Goal: Use online tool/utility: Utilize a website feature to perform a specific function

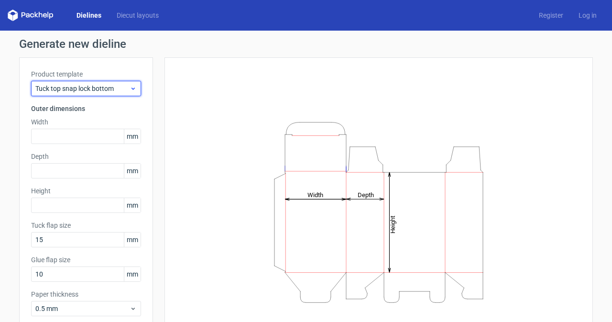
click at [130, 92] on icon at bounding box center [133, 89] width 7 height 8
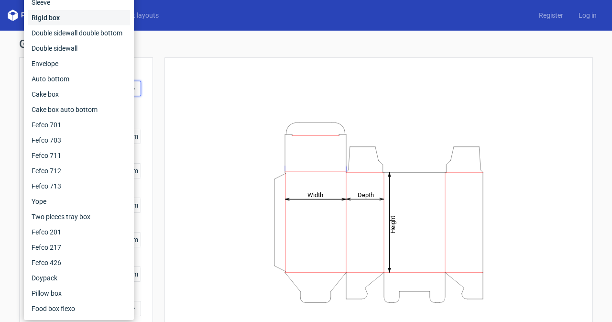
click at [82, 15] on div "Rigid box" at bounding box center [79, 17] width 102 height 15
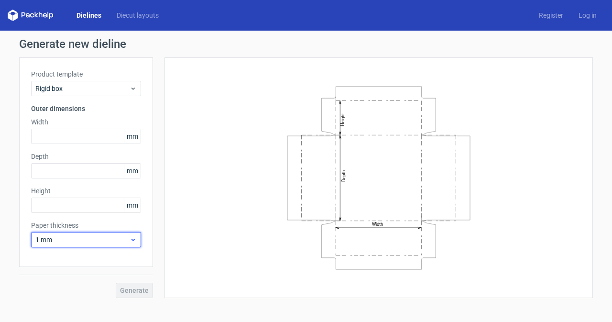
click at [94, 238] on span "1 mm" at bounding box center [82, 240] width 94 height 10
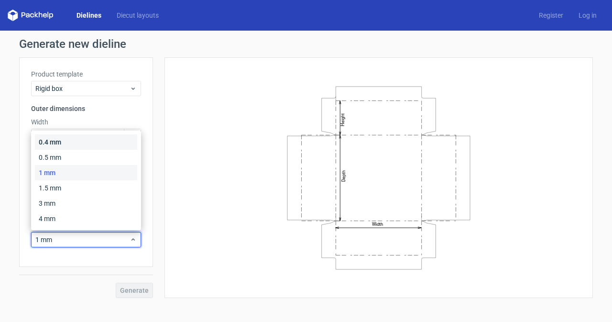
click at [92, 144] on div "0.4 mm" at bounding box center [86, 141] width 102 height 15
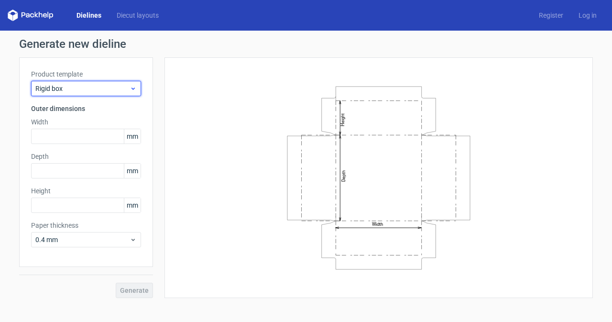
click at [116, 95] on div "Rigid box" at bounding box center [86, 88] width 110 height 15
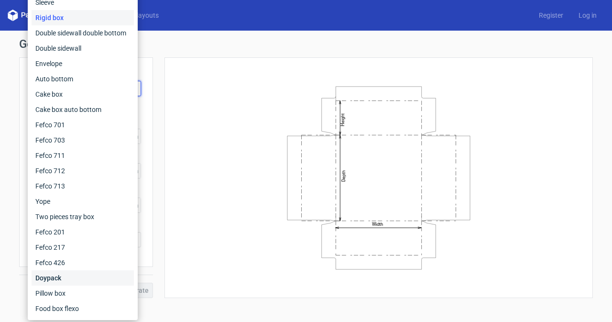
click at [86, 281] on div "Doypack" at bounding box center [83, 277] width 102 height 15
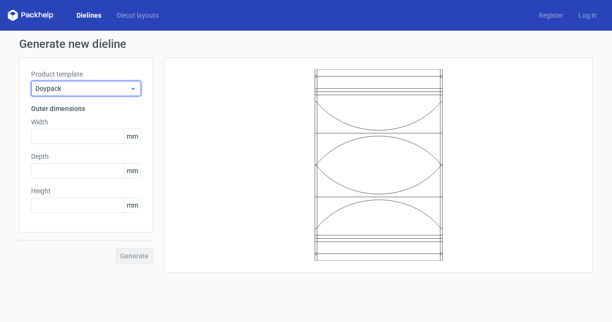
click at [108, 85] on span "Doypack" at bounding box center [82, 89] width 94 height 10
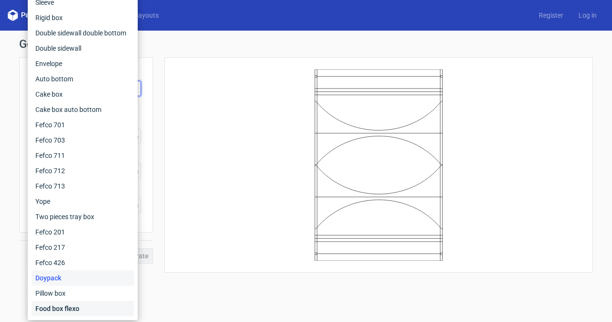
click at [90, 311] on div "Food box flexo" at bounding box center [83, 308] width 102 height 15
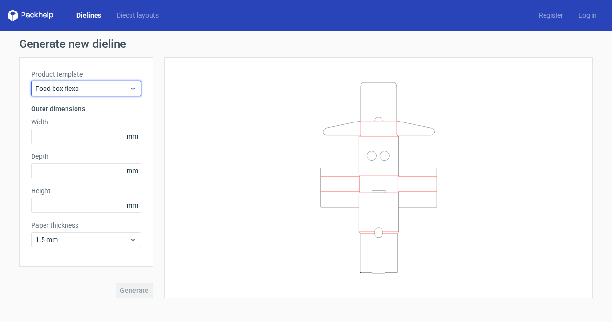
click at [100, 89] on span "Food box flexo" at bounding box center [82, 89] width 94 height 10
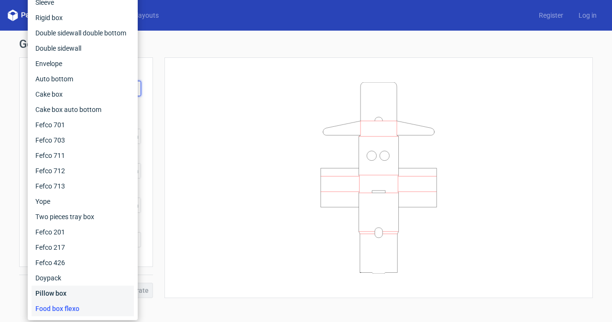
click at [87, 296] on div "Pillow box" at bounding box center [83, 293] width 102 height 15
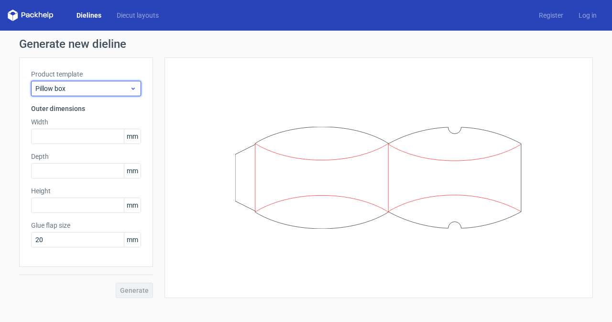
click at [100, 82] on div "Pillow box" at bounding box center [86, 88] width 110 height 15
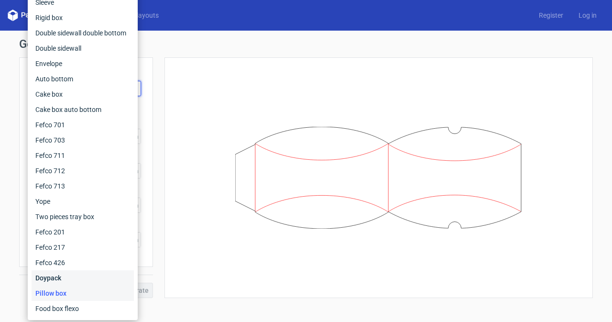
click at [73, 271] on div "Doypack" at bounding box center [83, 277] width 102 height 15
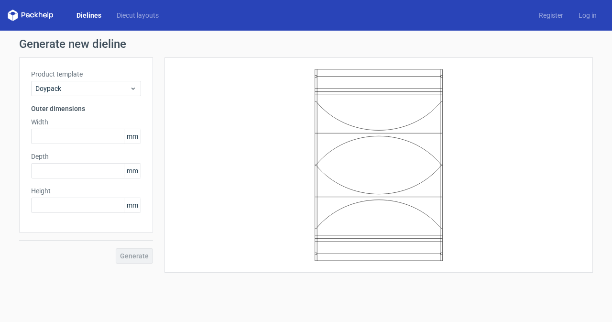
click at [90, 73] on label "Product template" at bounding box center [86, 74] width 110 height 10
click at [93, 87] on div "Doypack" at bounding box center [86, 88] width 110 height 15
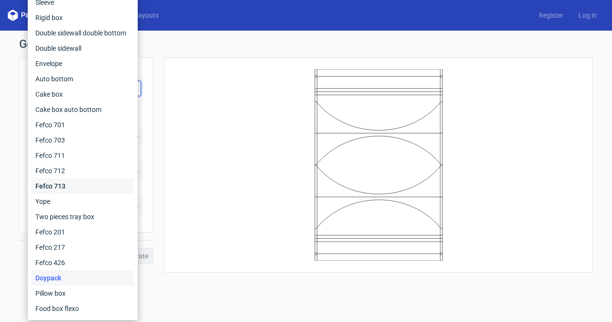
click at [88, 192] on div "Fefco 713" at bounding box center [83, 185] width 102 height 15
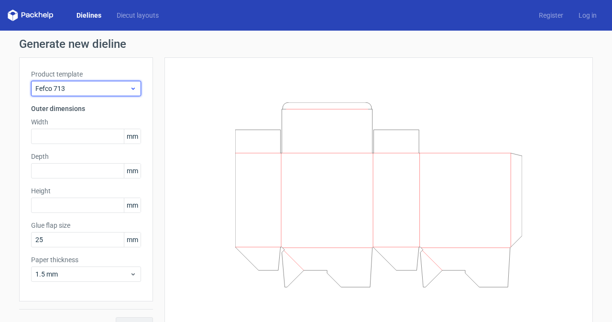
click at [107, 85] on span "Fefco 713" at bounding box center [82, 89] width 94 height 10
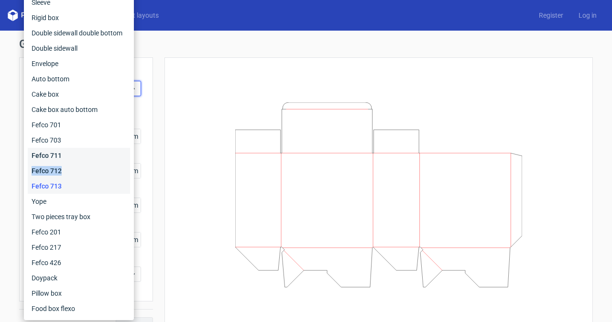
click at [76, 163] on div "Fefco 427 Reverse tuck end Tuck top snap lock bottom Sleeve Rigid box Double si…" at bounding box center [79, 132] width 102 height 367
click at [76, 163] on div "Fefco 712" at bounding box center [79, 170] width 102 height 15
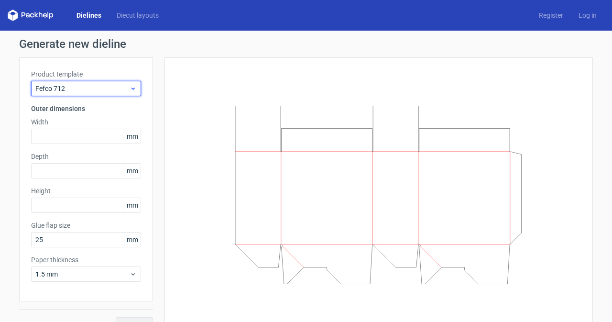
click at [106, 91] on span "Fefco 712" at bounding box center [82, 89] width 94 height 10
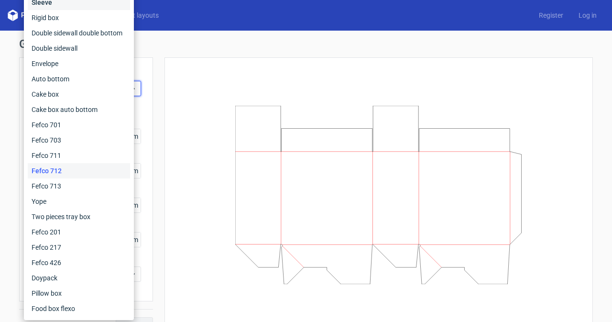
click at [107, 6] on div "Sleeve" at bounding box center [79, 2] width 102 height 15
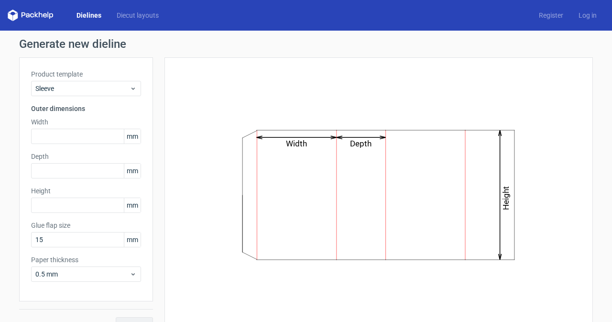
click at [117, 97] on div "Product template Sleeve Outer dimensions Width mm Depth mm Height mm Glue flap …" at bounding box center [86, 179] width 134 height 244
click at [118, 90] on span "Sleeve" at bounding box center [82, 89] width 94 height 10
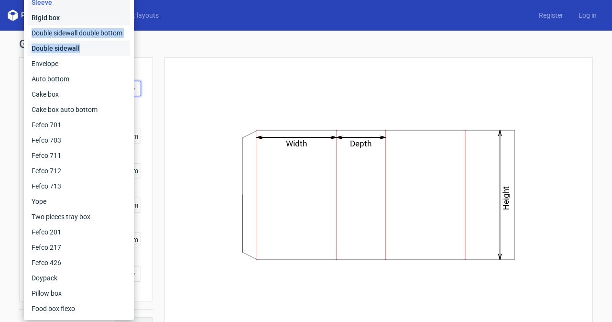
drag, startPoint x: 119, startPoint y: 44, endPoint x: 105, endPoint y: 20, distance: 28.1
click at [105, 20] on div "Fefco 427 Reverse tuck end Tuck top snap lock bottom Sleeve Rigid box Double si…" at bounding box center [79, 132] width 102 height 367
click at [61, 29] on div "Double sidewall double bottom" at bounding box center [79, 32] width 102 height 15
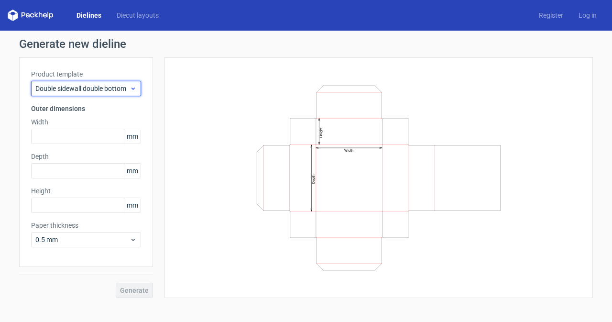
click at [55, 87] on span "Double sidewall double bottom" at bounding box center [82, 89] width 94 height 10
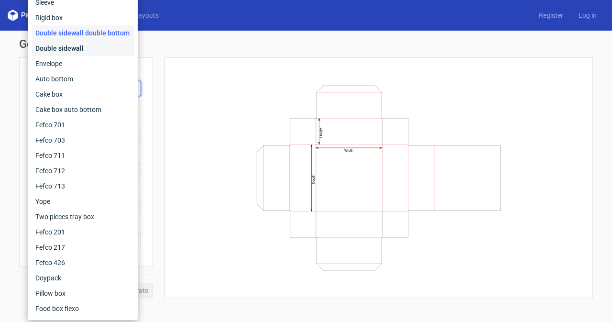
click at [56, 50] on div "Double sidewall" at bounding box center [83, 48] width 102 height 15
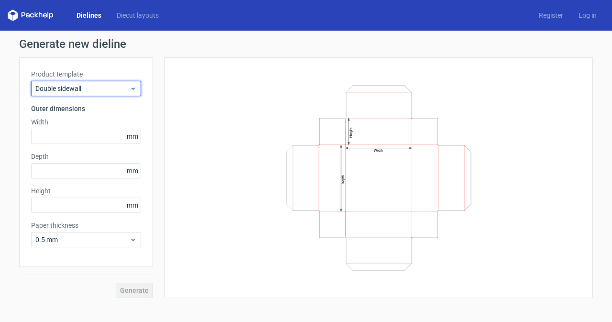
click at [72, 89] on span "Double sidewall" at bounding box center [82, 89] width 94 height 10
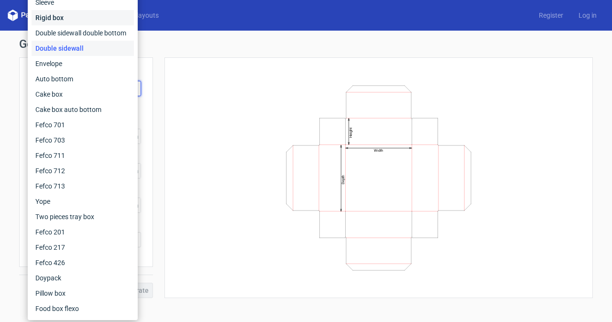
click at [70, 16] on div "Rigid box" at bounding box center [83, 17] width 102 height 15
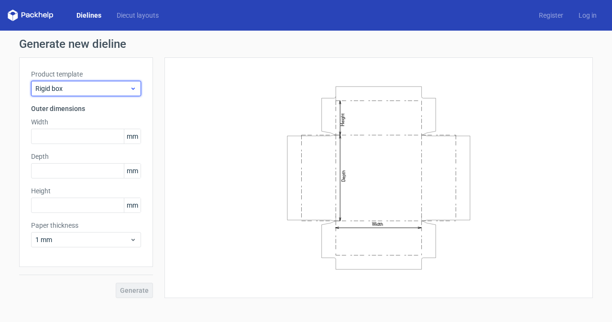
click at [80, 86] on span "Rigid box" at bounding box center [82, 89] width 94 height 10
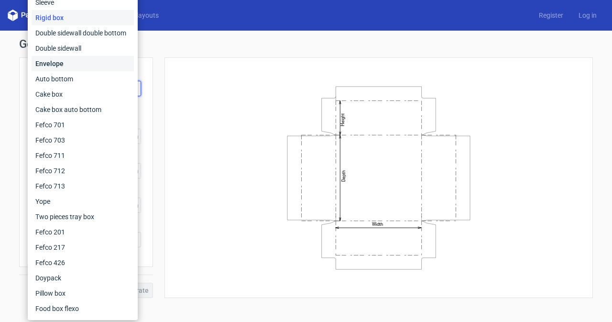
click at [81, 63] on div "Envelope" at bounding box center [83, 63] width 102 height 15
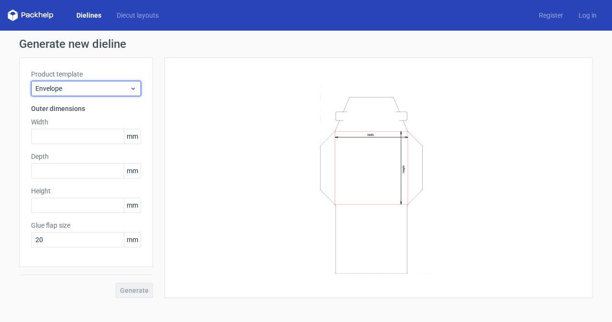
click at [83, 83] on div "Envelope" at bounding box center [86, 88] width 110 height 15
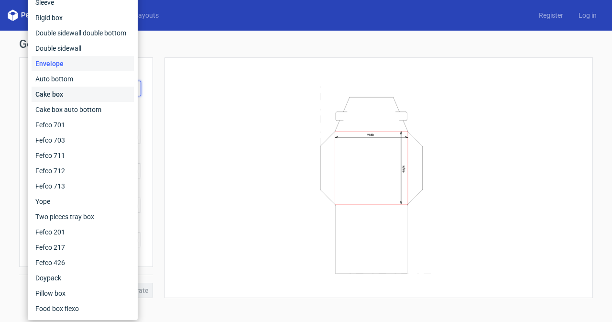
click at [83, 97] on div "Cake box" at bounding box center [83, 94] width 102 height 15
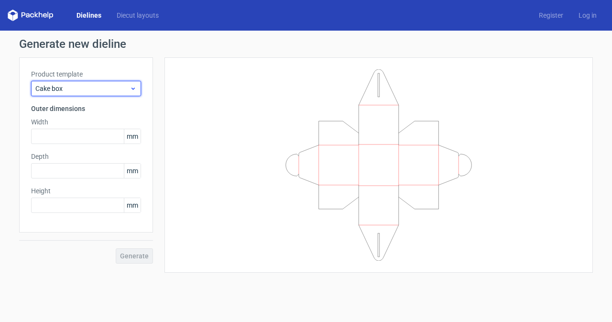
click at [86, 89] on span "Cake box" at bounding box center [82, 89] width 94 height 10
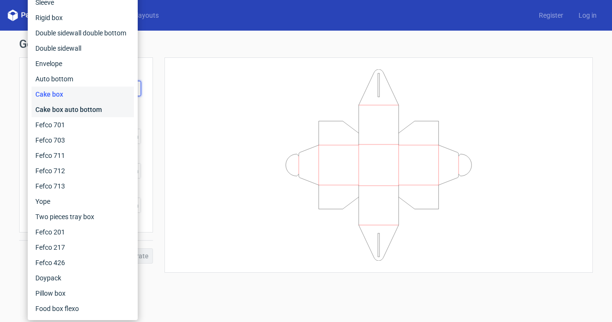
click at [81, 111] on div "Cake box auto bottom" at bounding box center [83, 109] width 102 height 15
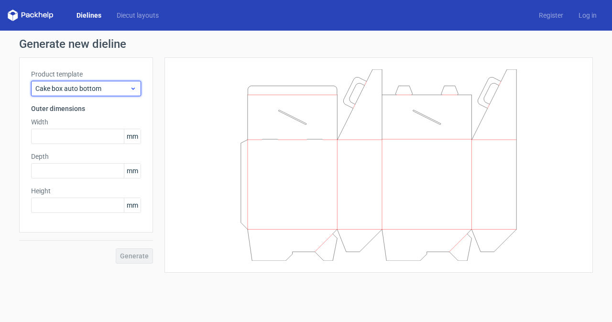
click at [86, 89] on span "Cake box auto bottom" at bounding box center [82, 89] width 94 height 10
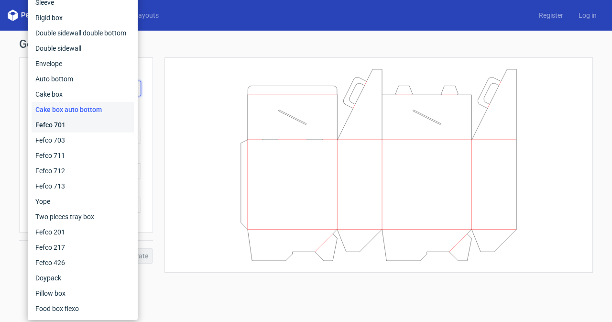
click at [82, 122] on div "Fefco 701" at bounding box center [83, 124] width 102 height 15
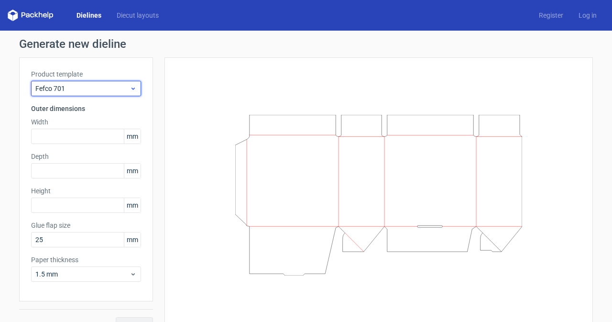
click at [86, 91] on span "Fefco 701" at bounding box center [82, 89] width 94 height 10
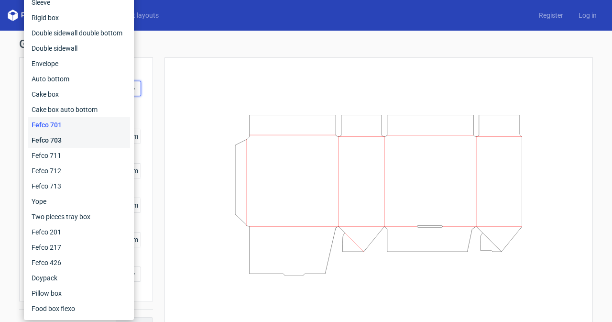
click at [77, 146] on div "Fefco 703" at bounding box center [79, 140] width 102 height 15
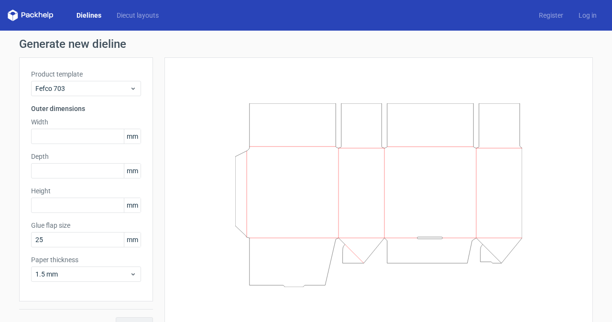
click at [83, 117] on label "Width" at bounding box center [86, 122] width 110 height 10
click at [84, 89] on span "Fefco 703" at bounding box center [82, 89] width 94 height 10
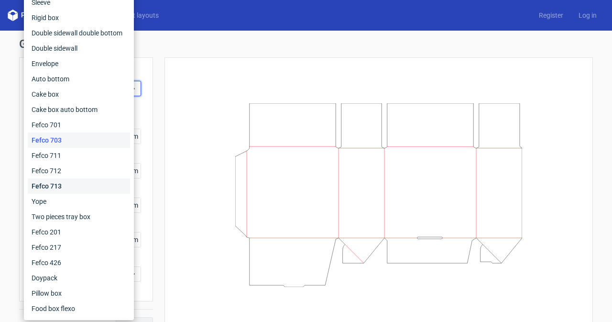
click at [66, 185] on div "Fefco 713" at bounding box center [79, 185] width 102 height 15
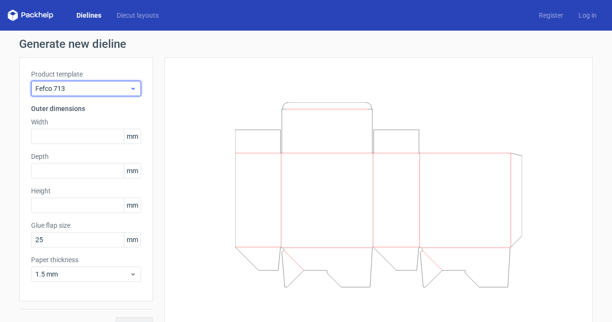
click at [86, 94] on div "Fefco 713" at bounding box center [86, 88] width 110 height 15
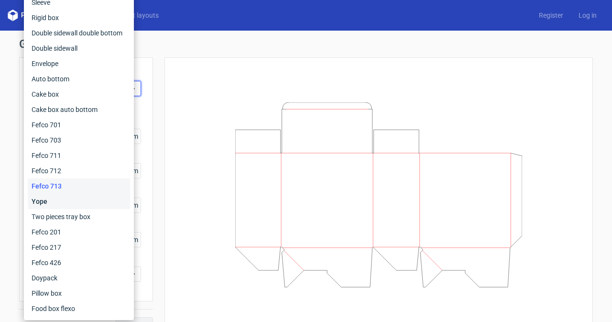
click at [73, 203] on div "Yope" at bounding box center [79, 201] width 102 height 15
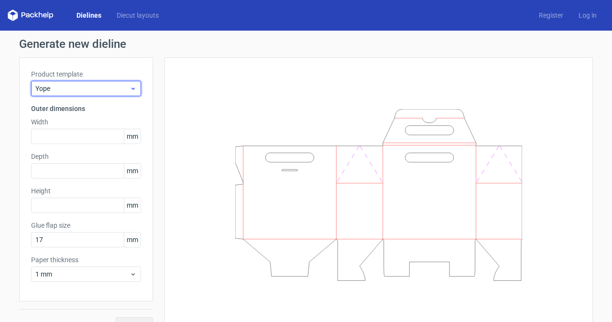
click at [107, 84] on span "Yope" at bounding box center [82, 89] width 94 height 10
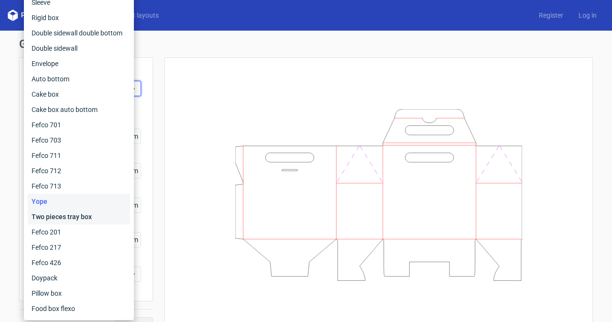
click at [74, 217] on div "Two pieces tray box" at bounding box center [79, 216] width 102 height 15
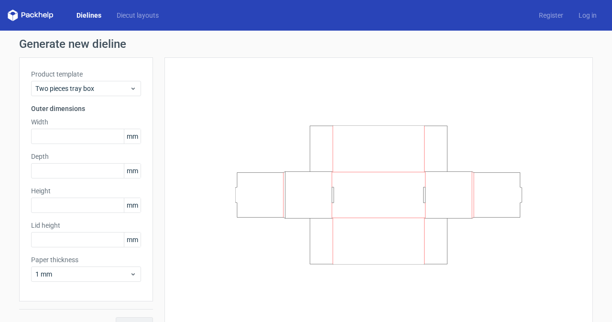
click at [99, 79] on div "Product template Two pieces tray box" at bounding box center [86, 82] width 110 height 27
click at [86, 85] on span "Two pieces tray box" at bounding box center [82, 89] width 94 height 10
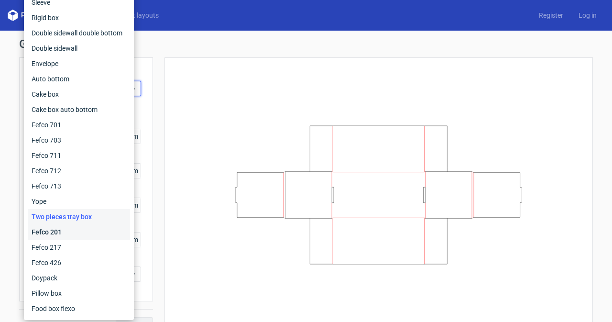
click at [72, 229] on div "Fefco 201" at bounding box center [79, 231] width 102 height 15
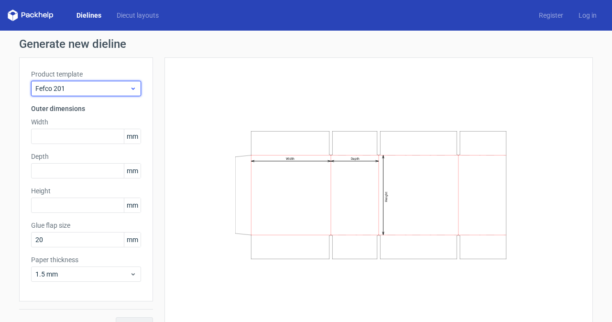
click at [112, 86] on span "Fefco 201" at bounding box center [82, 89] width 94 height 10
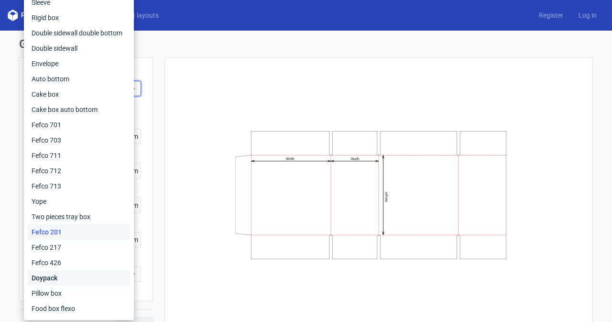
click at [73, 279] on div "Doypack" at bounding box center [79, 277] width 102 height 15
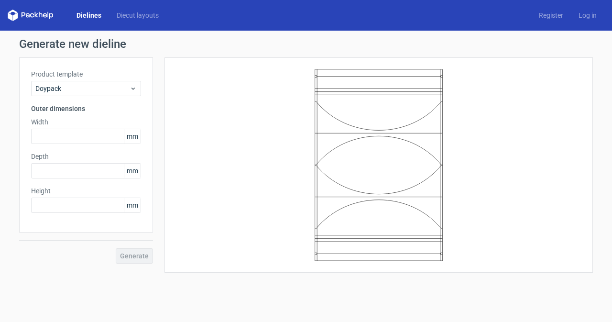
click at [108, 75] on label "Product template" at bounding box center [86, 74] width 110 height 10
click at [108, 82] on div "Doypack" at bounding box center [86, 88] width 110 height 15
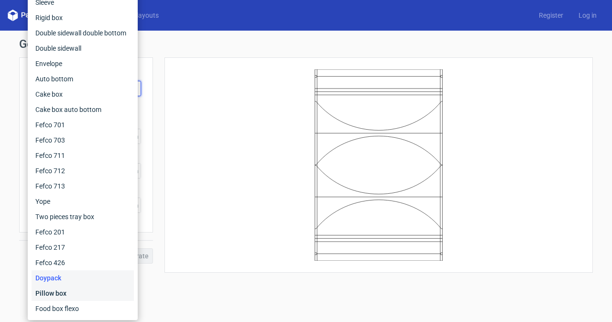
click at [92, 297] on div "Pillow box" at bounding box center [83, 293] width 102 height 15
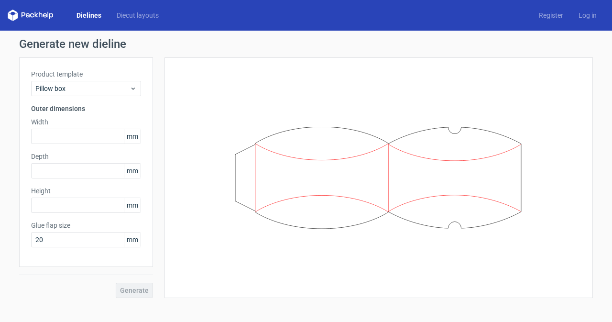
click at [119, 96] on div "Product template Pillow box Outer dimensions Width mm Depth mm Height mm Glue f…" at bounding box center [86, 162] width 134 height 210
click at [102, 85] on span "Pillow box" at bounding box center [82, 89] width 94 height 10
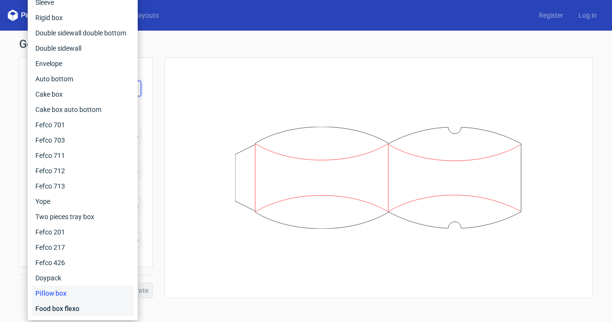
click at [70, 311] on div "Food box flexo" at bounding box center [83, 308] width 102 height 15
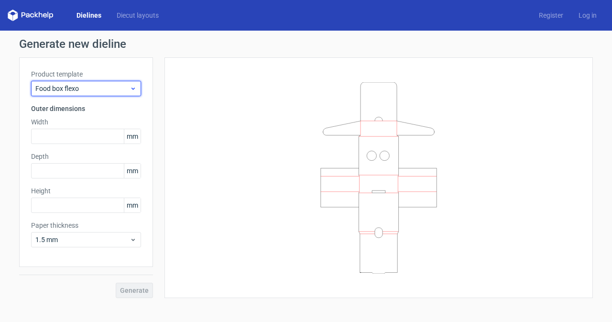
click at [123, 91] on span "Food box flexo" at bounding box center [82, 89] width 94 height 10
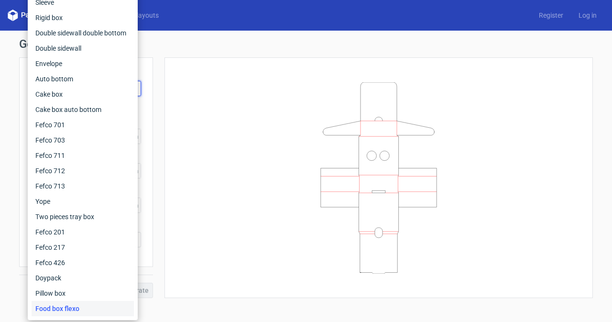
click at [214, 82] on div at bounding box center [379, 177] width 405 height 217
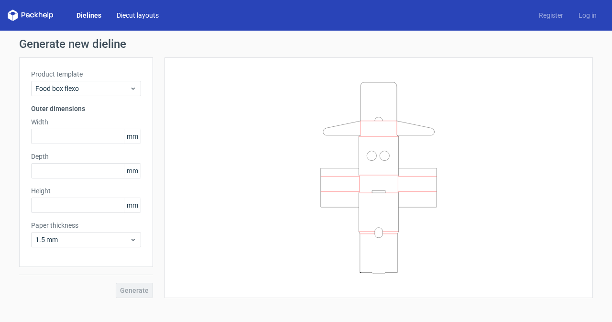
click at [143, 18] on link "Diecut layouts" at bounding box center [137, 16] width 57 height 10
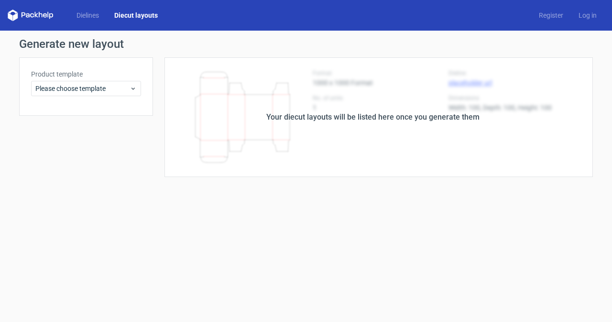
click at [92, 98] on div "Product template Please choose template" at bounding box center [86, 86] width 134 height 58
click at [94, 89] on span "Please choose template" at bounding box center [82, 89] width 94 height 10
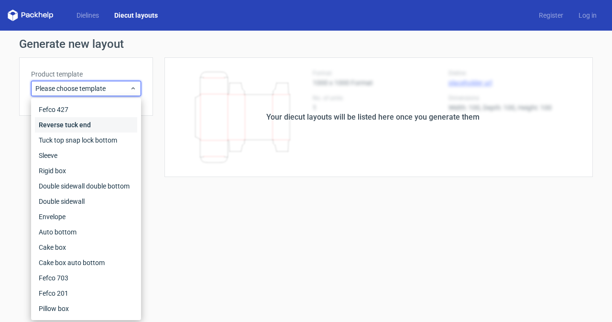
click at [95, 131] on div "Reverse tuck end" at bounding box center [86, 124] width 102 height 15
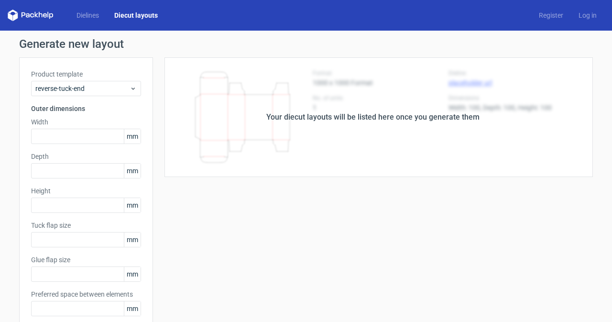
type input "15"
type input "10"
type input "5"
type input "48"
click at [100, 89] on span "Reverse tuck end" at bounding box center [82, 89] width 94 height 10
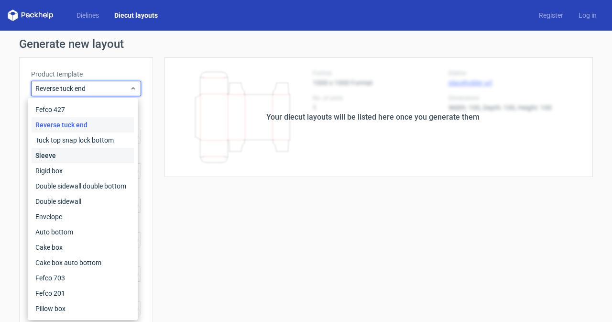
click at [88, 154] on div "Sleeve" at bounding box center [83, 155] width 102 height 15
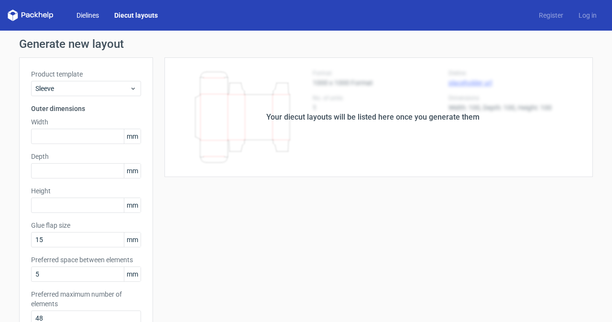
click at [80, 11] on link "Dielines" at bounding box center [88, 16] width 38 height 10
